Goal: Information Seeking & Learning: Learn about a topic

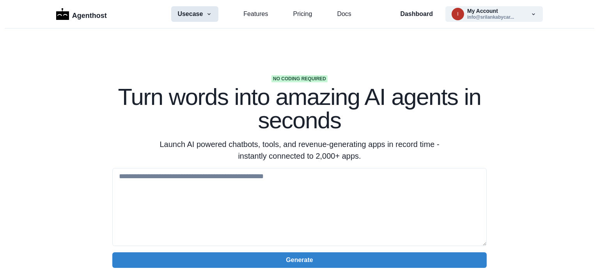
click at [194, 17] on button "Usecase" at bounding box center [194, 14] width 47 height 16
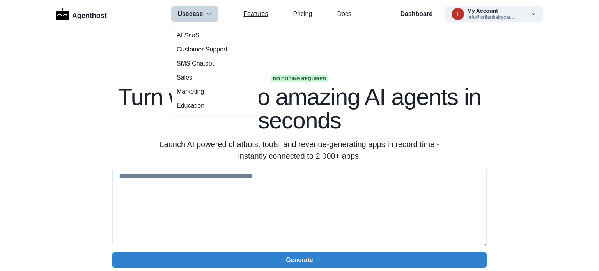
click at [253, 13] on link "Features" at bounding box center [255, 13] width 25 height 9
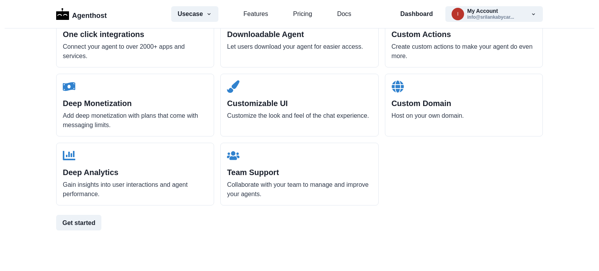
scroll to position [784, 0]
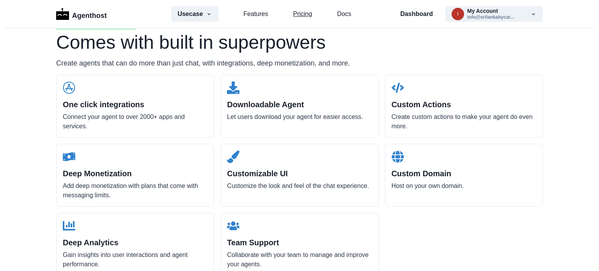
click at [305, 14] on link "Pricing" at bounding box center [302, 13] width 19 height 9
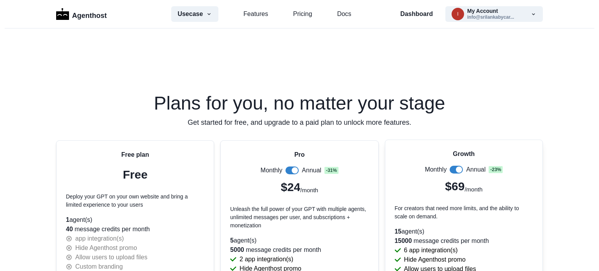
scroll to position [1587, 0]
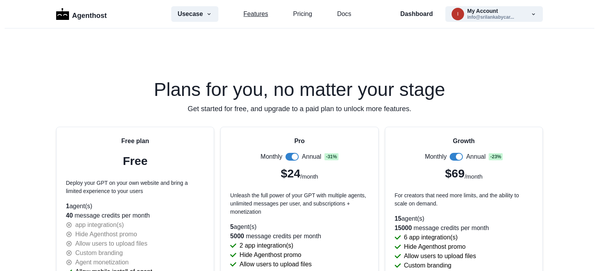
click at [257, 15] on link "Features" at bounding box center [255, 13] width 25 height 9
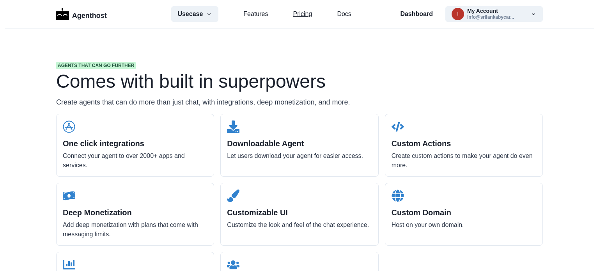
click at [299, 13] on link "Pricing" at bounding box center [302, 13] width 19 height 9
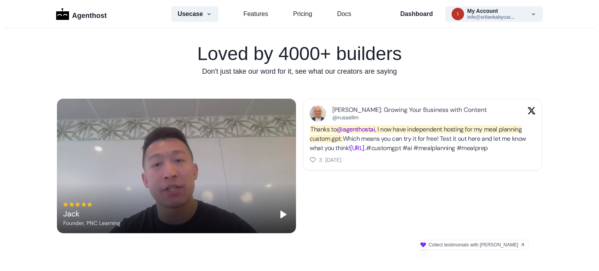
scroll to position [261, 0]
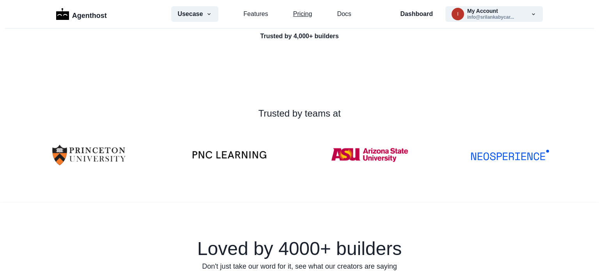
click at [298, 15] on link "Pricing" at bounding box center [302, 13] width 19 height 9
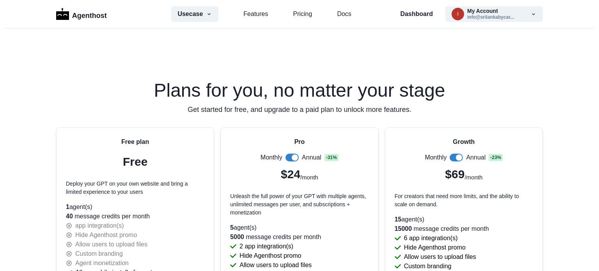
scroll to position [1587, 0]
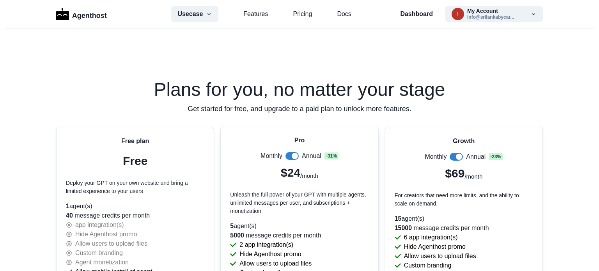
click at [285, 154] on span at bounding box center [291, 156] width 13 height 8
click at [290, 152] on span at bounding box center [291, 156] width 13 height 8
click at [302, 18] on link "Pricing" at bounding box center [302, 13] width 19 height 9
click at [341, 15] on link "Docs" at bounding box center [344, 13] width 14 height 9
